Goal: Information Seeking & Learning: Learn about a topic

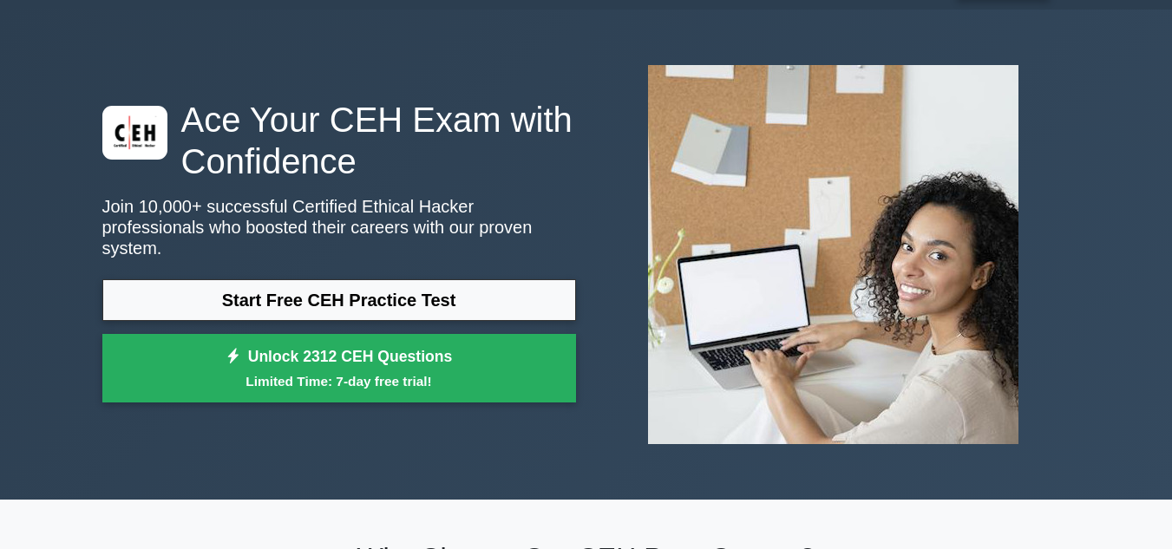
scroll to position [87, 0]
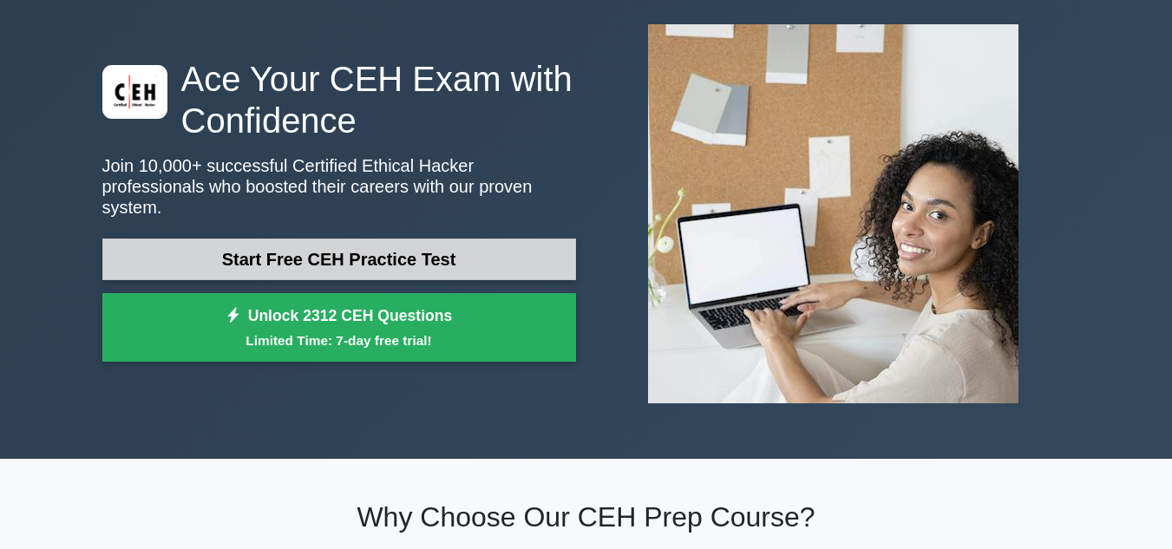
click at [440, 253] on link "Start Free CEH Practice Test" at bounding box center [338, 259] width 473 height 42
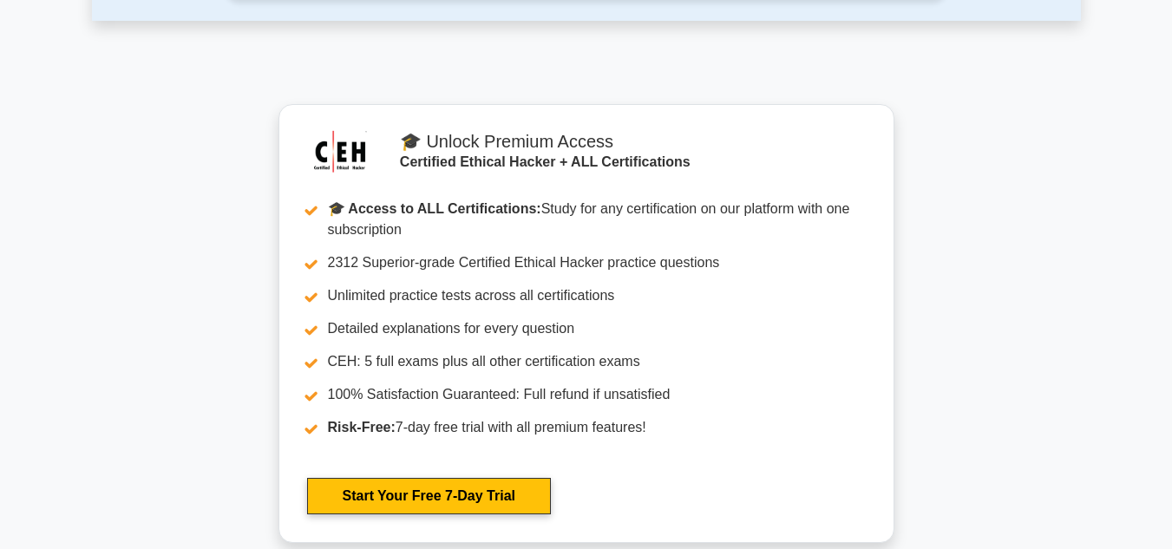
scroll to position [3382, 0]
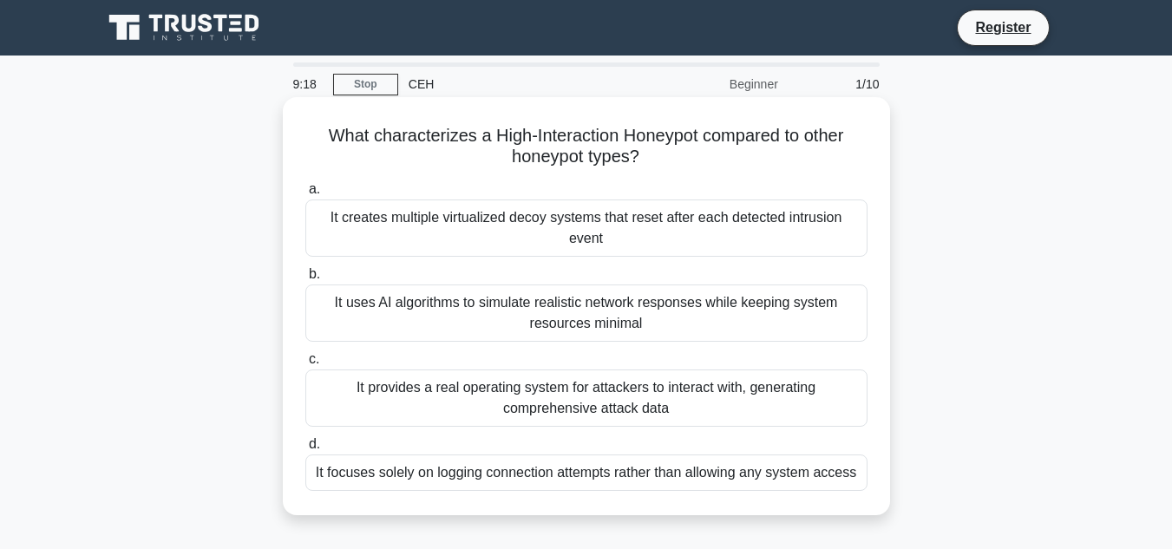
click at [377, 226] on div "It creates multiple virtualized decoy systems that reset after each detected in…" at bounding box center [586, 227] width 562 height 57
click at [305, 195] on input "a. It creates multiple virtualized decoy systems that reset after each detected…" at bounding box center [305, 189] width 0 height 11
